Goal: Information Seeking & Learning: Check status

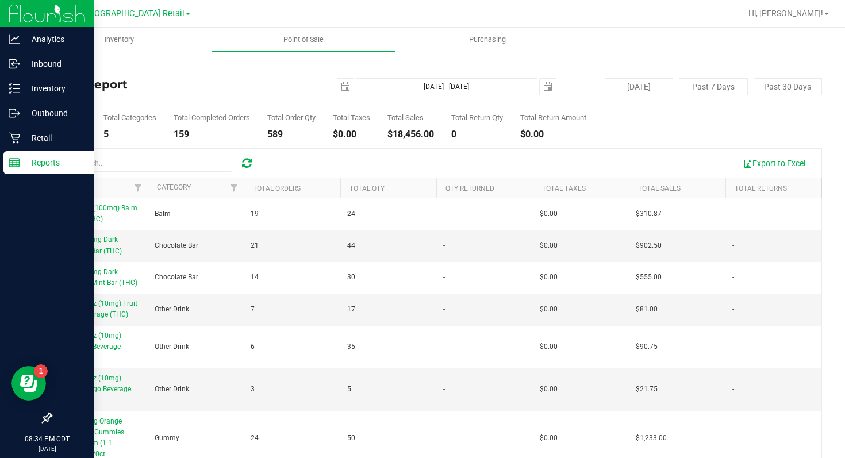
click at [22, 161] on p "Reports" at bounding box center [54, 163] width 69 height 14
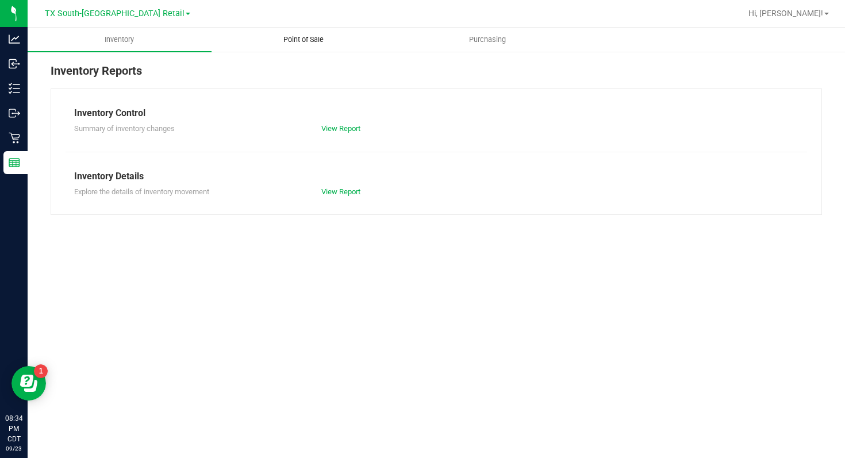
click at [305, 44] on span "Point of Sale" at bounding box center [303, 39] width 71 height 10
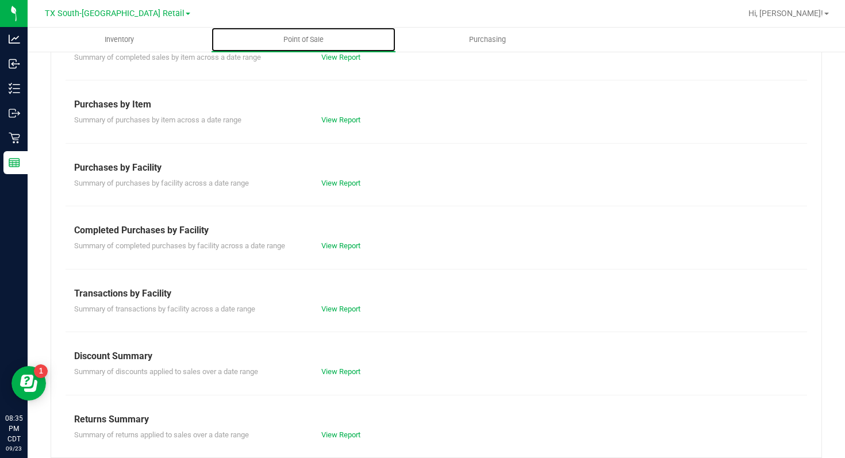
scroll to position [146, 0]
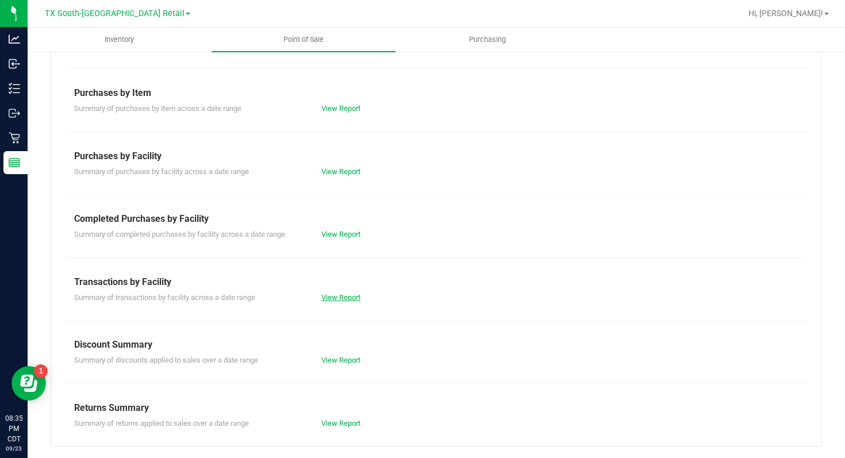
click at [352, 297] on link "View Report" at bounding box center [340, 297] width 39 height 9
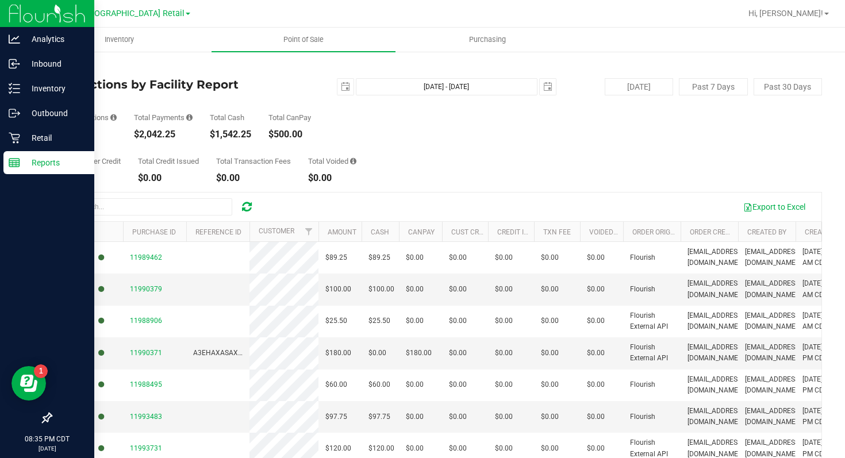
click at [24, 162] on p "Reports" at bounding box center [54, 163] width 69 height 14
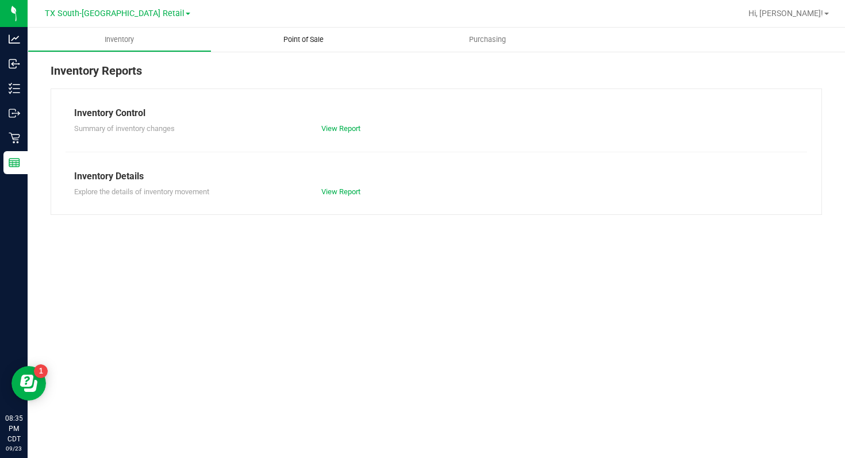
click at [300, 39] on span "Point of Sale" at bounding box center [303, 39] width 71 height 10
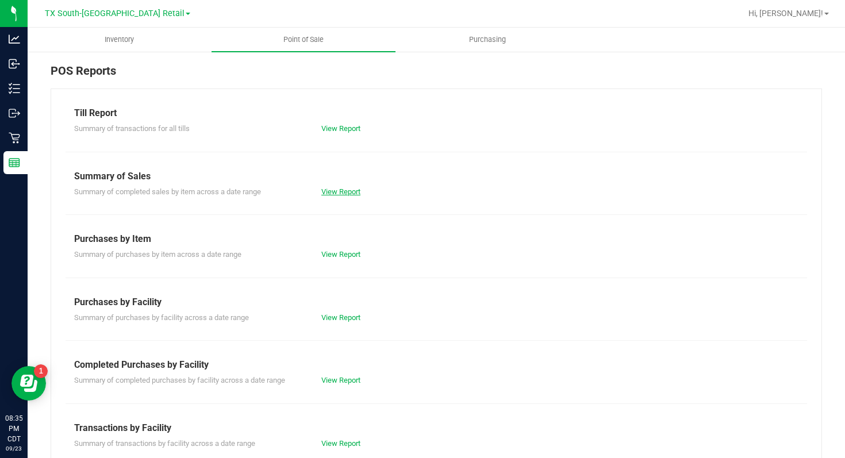
click at [347, 190] on link "View Report" at bounding box center [340, 191] width 39 height 9
